Goal: Information Seeking & Learning: Learn about a topic

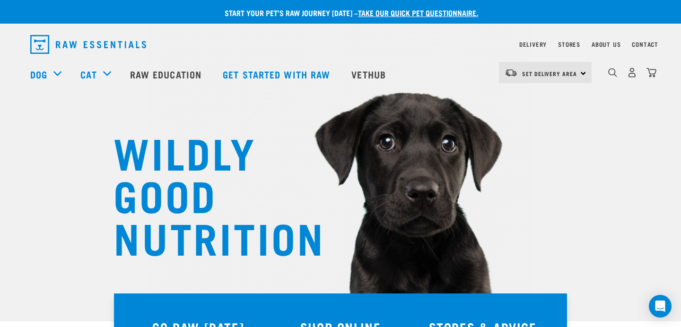
click at [609, 74] on div "dropdown navigation" at bounding box center [613, 73] width 10 height 10
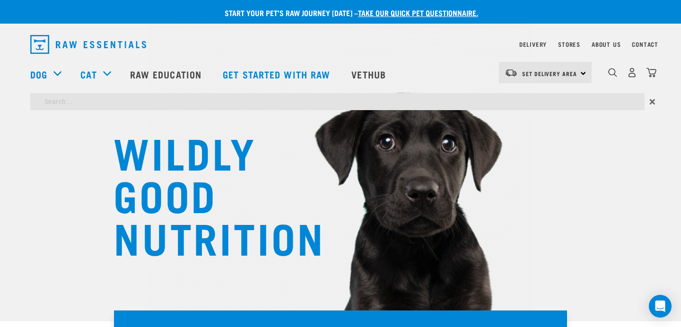
click at [380, 95] on input "search" at bounding box center [337, 101] width 615 height 17
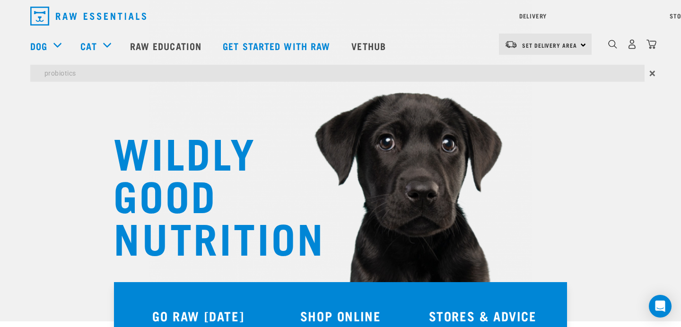
type input "probiotics"
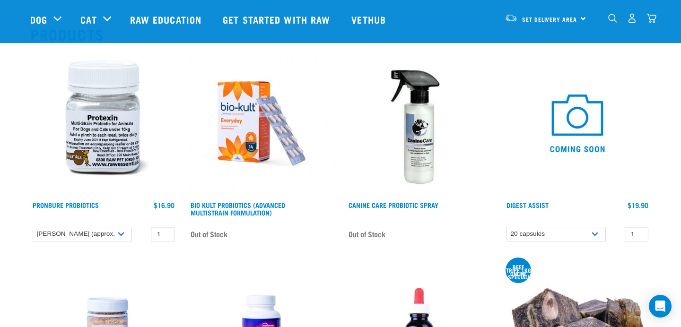
scroll to position [95, 0]
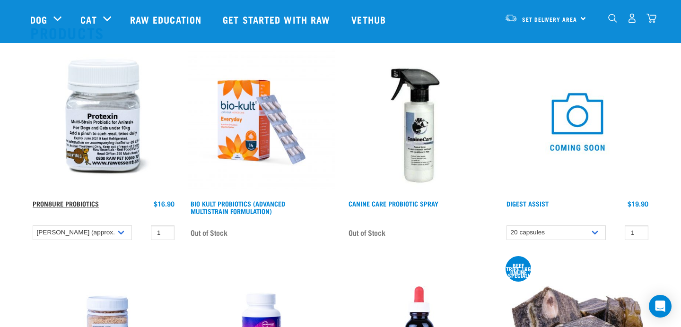
click at [68, 202] on link "ProN8ure Probiotics" at bounding box center [66, 203] width 66 height 3
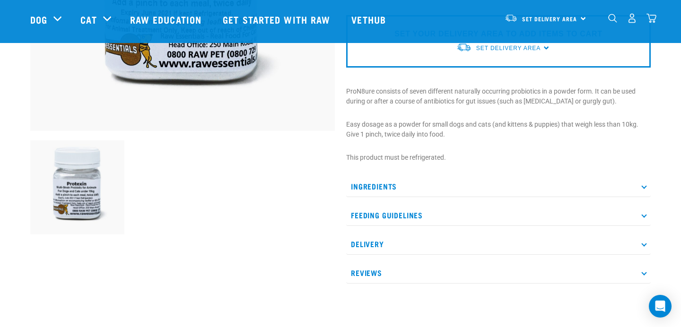
scroll to position [239, 0]
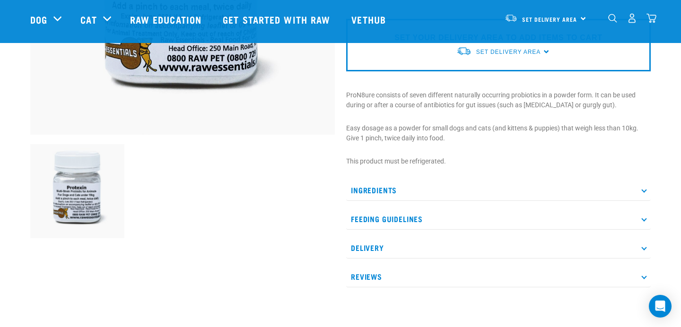
click at [644, 190] on icon at bounding box center [644, 189] width 5 height 5
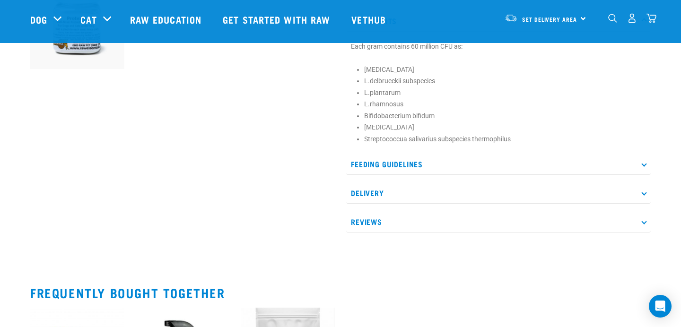
scroll to position [432, 0]
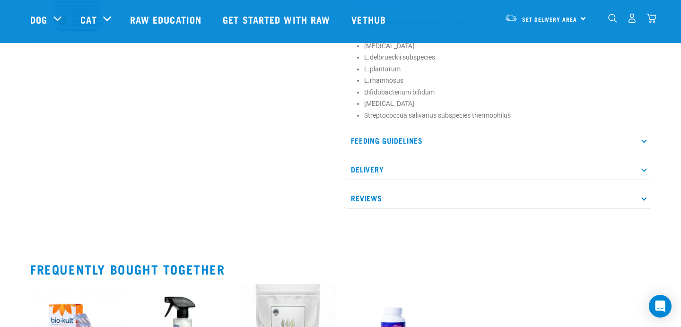
click at [643, 143] on p "Feeding Guidelines" at bounding box center [498, 140] width 305 height 21
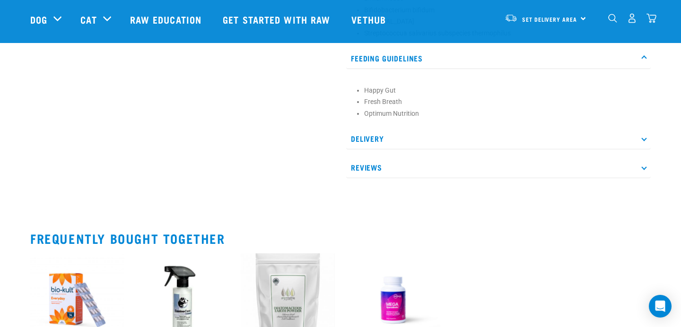
scroll to position [522, 0]
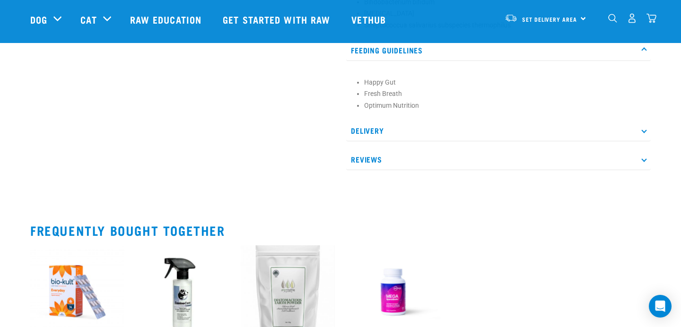
click at [644, 159] on p "Reviews" at bounding box center [498, 159] width 305 height 21
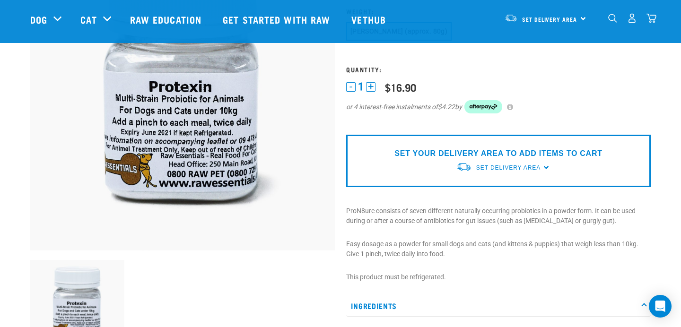
scroll to position [0, 0]
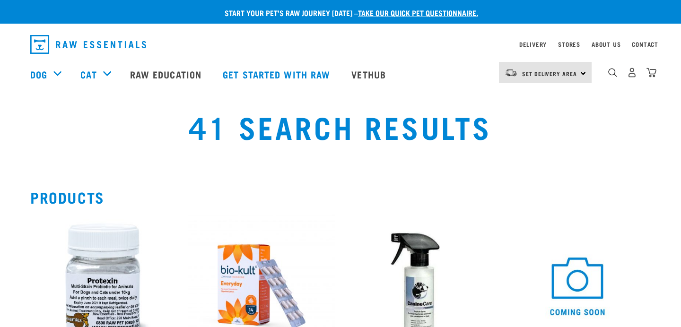
scroll to position [95, 0]
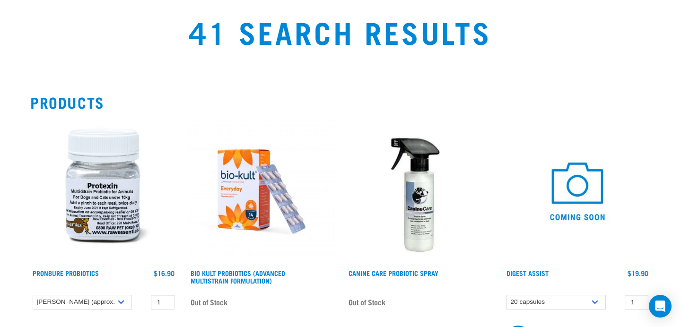
click at [251, 185] on img at bounding box center [261, 191] width 147 height 147
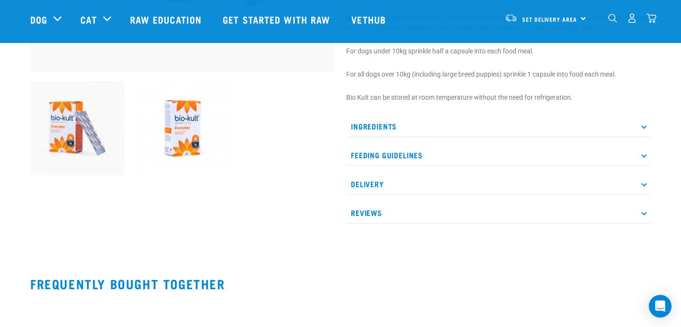
scroll to position [314, 0]
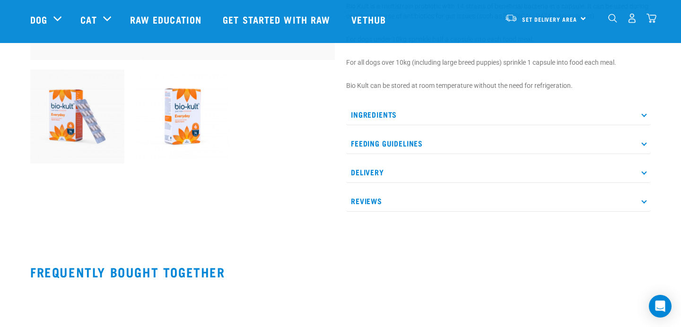
click at [645, 201] on icon at bounding box center [644, 201] width 5 height 5
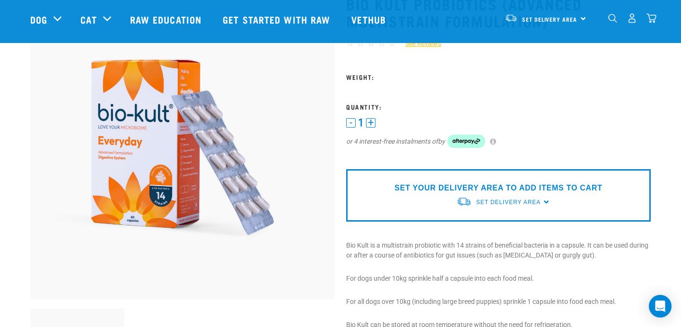
scroll to position [0, 0]
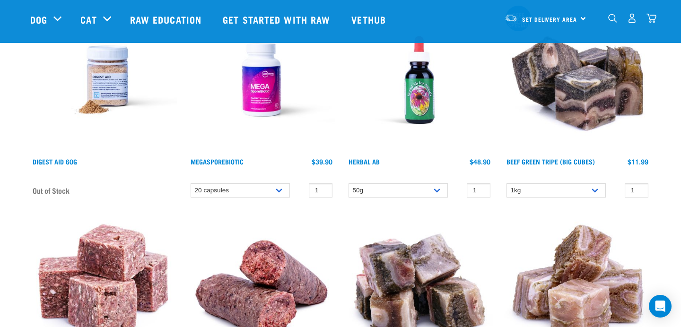
scroll to position [348, 0]
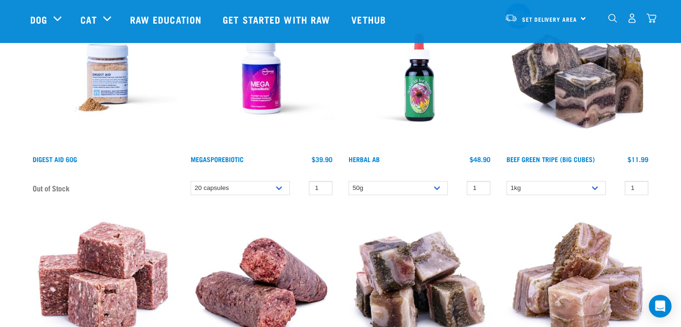
click at [119, 90] on img at bounding box center [103, 77] width 147 height 147
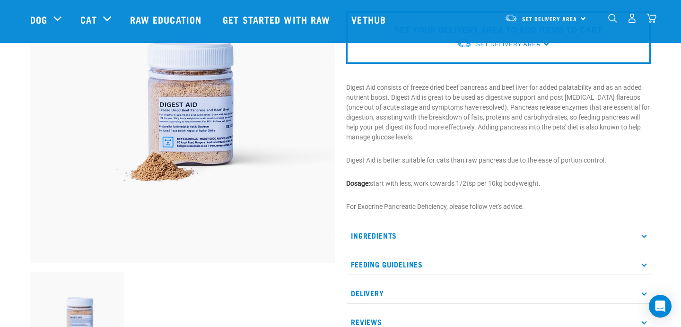
scroll to position [100, 0]
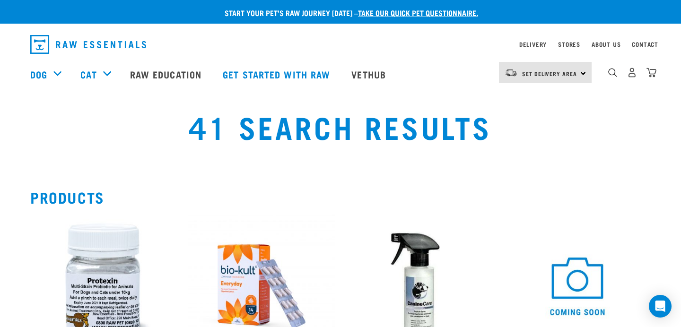
scroll to position [348, 0]
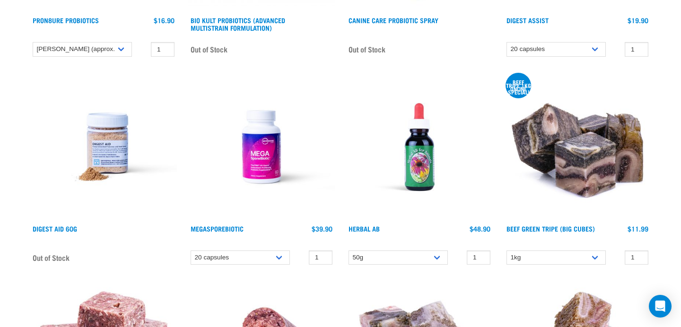
click at [267, 162] on img at bounding box center [261, 147] width 147 height 147
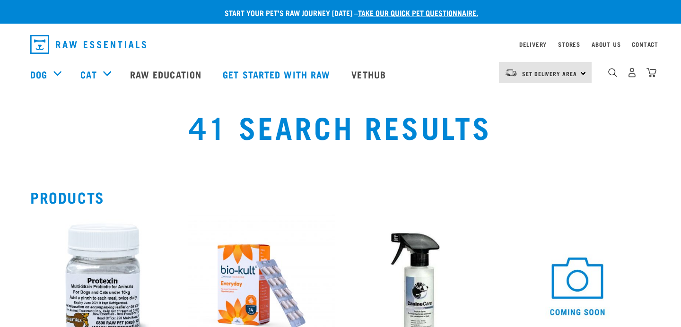
scroll to position [348, 0]
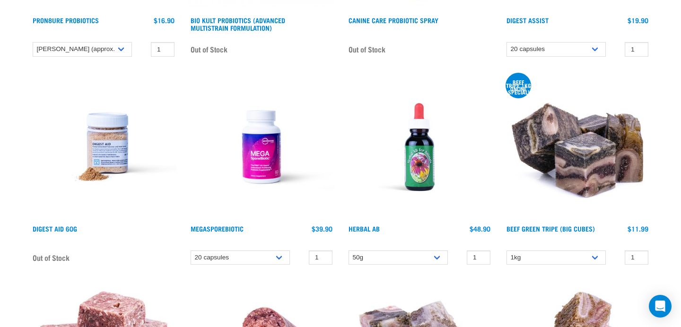
click at [414, 165] on img at bounding box center [419, 147] width 147 height 147
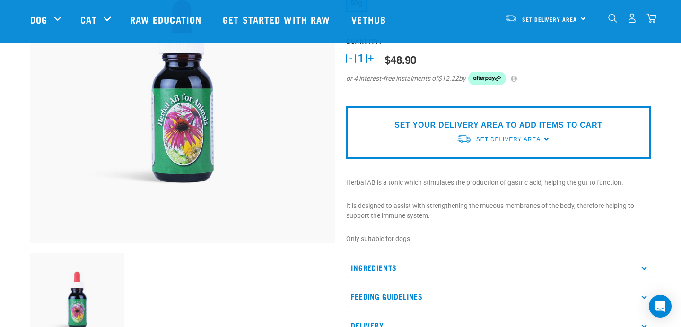
scroll to position [131, 0]
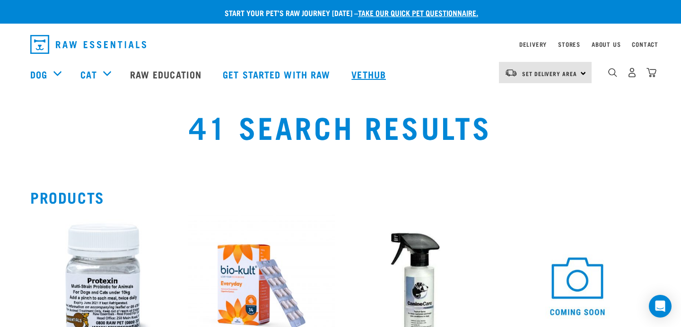
click at [373, 75] on link "Vethub" at bounding box center [370, 74] width 56 height 38
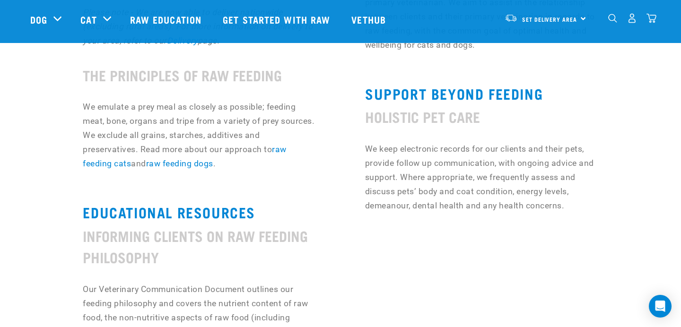
scroll to position [645, 0]
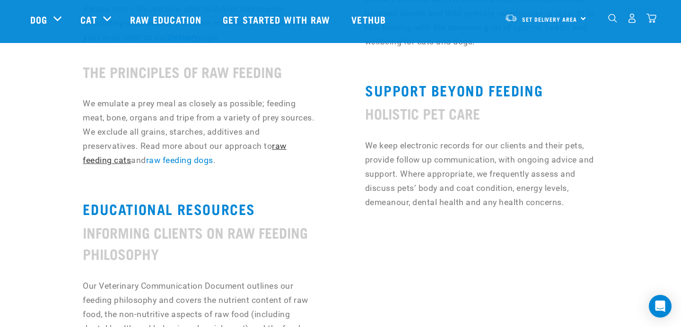
click at [281, 146] on link "raw feeding cats" at bounding box center [185, 154] width 204 height 24
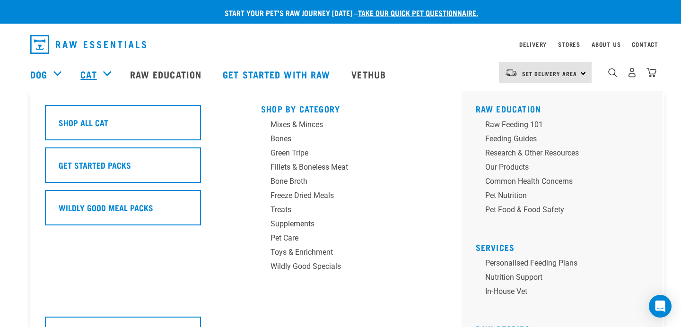
click at [94, 75] on link "Cat" at bounding box center [88, 74] width 16 height 14
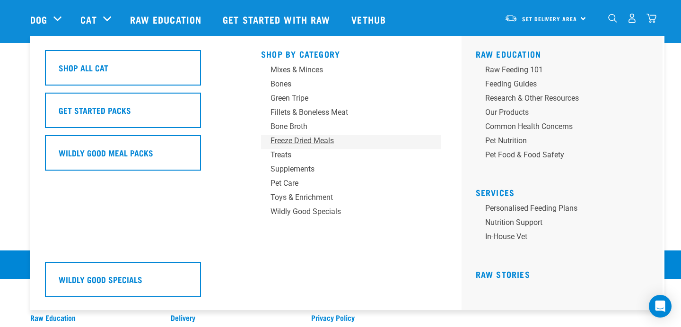
scroll to position [1851, 0]
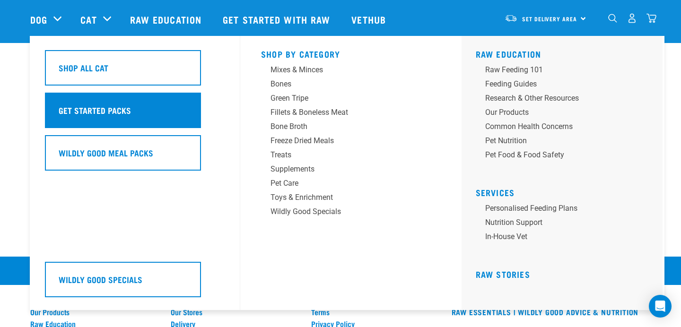
click at [107, 120] on div "Get Started Packs" at bounding box center [123, 110] width 156 height 35
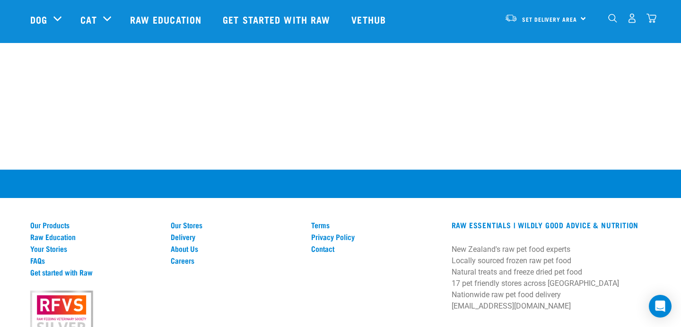
scroll to position [612, 0]
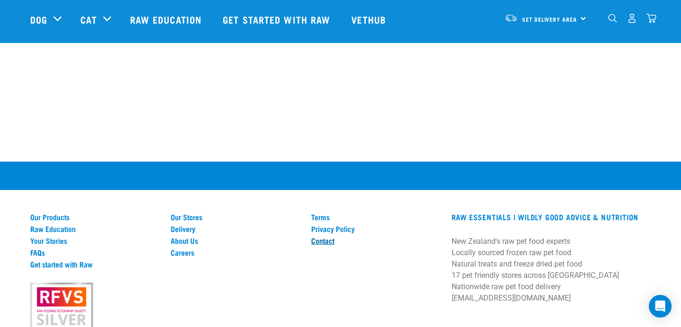
click at [315, 239] on link "Contact" at bounding box center [375, 241] width 129 height 9
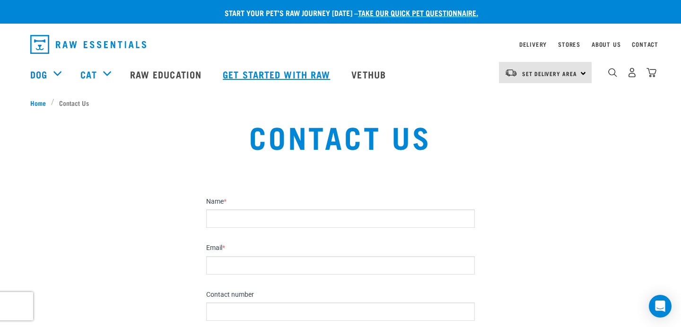
click at [335, 72] on link "Get started with Raw" at bounding box center [277, 74] width 129 height 38
click at [383, 71] on link "Vethub" at bounding box center [370, 74] width 56 height 38
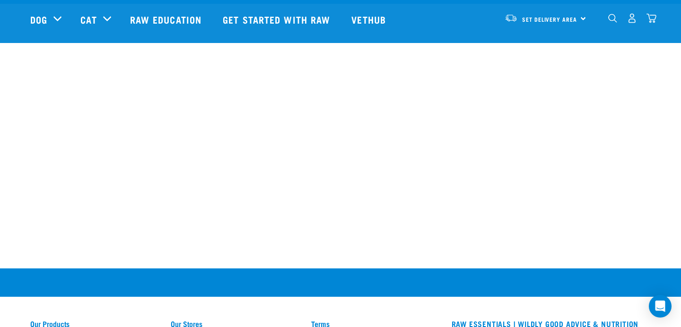
scroll to position [7753, 0]
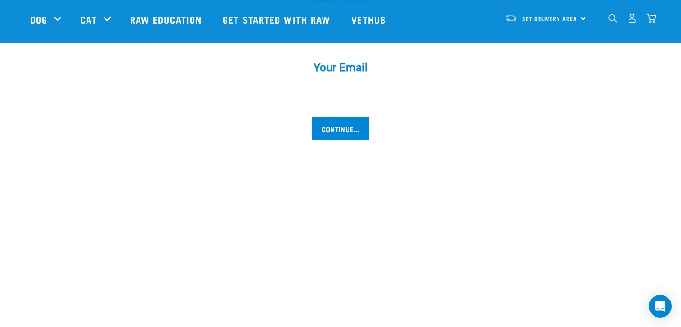
scroll to position [1055, 0]
